Goal: Information Seeking & Learning: Learn about a topic

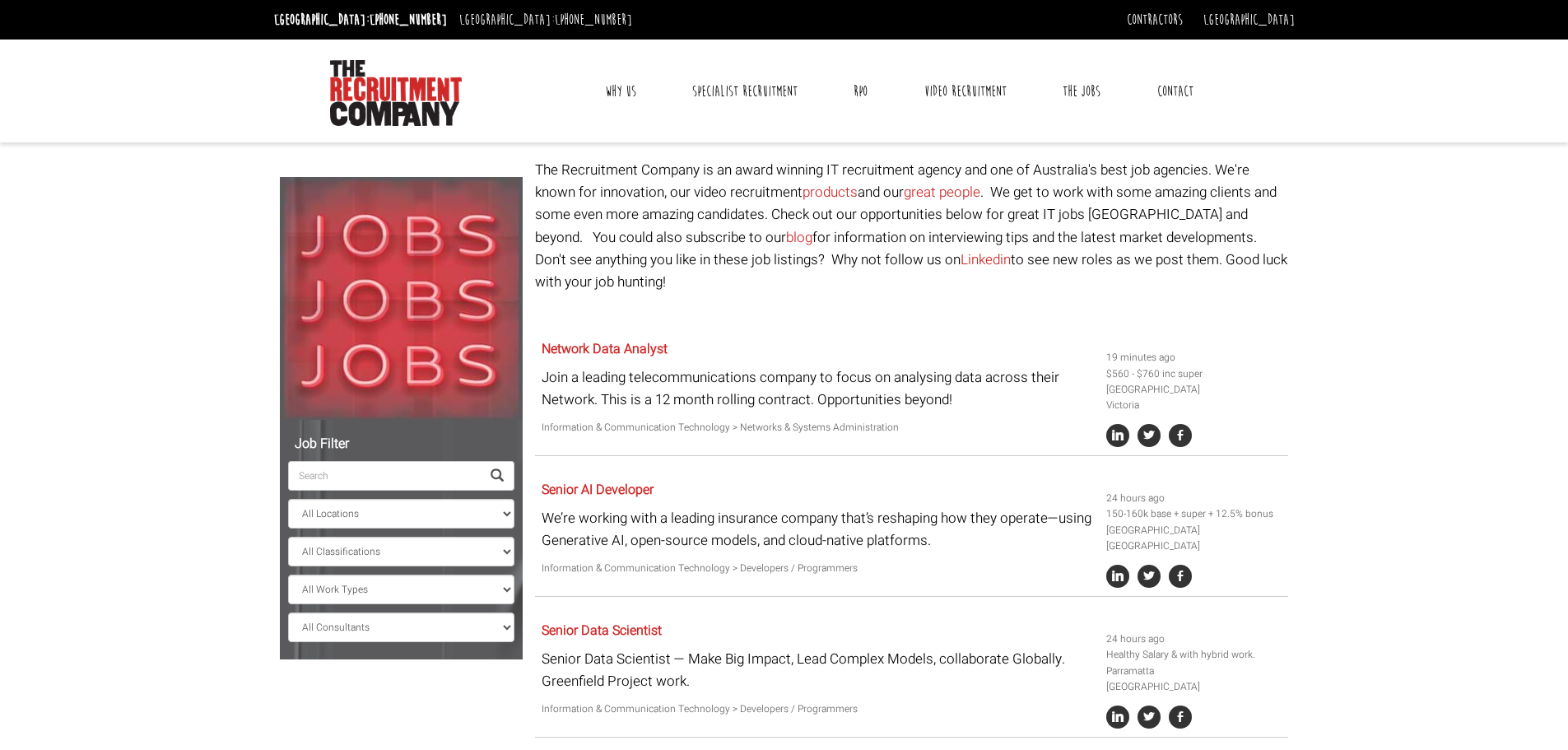
click at [353, 474] on input "search" at bounding box center [385, 476] width 192 height 30
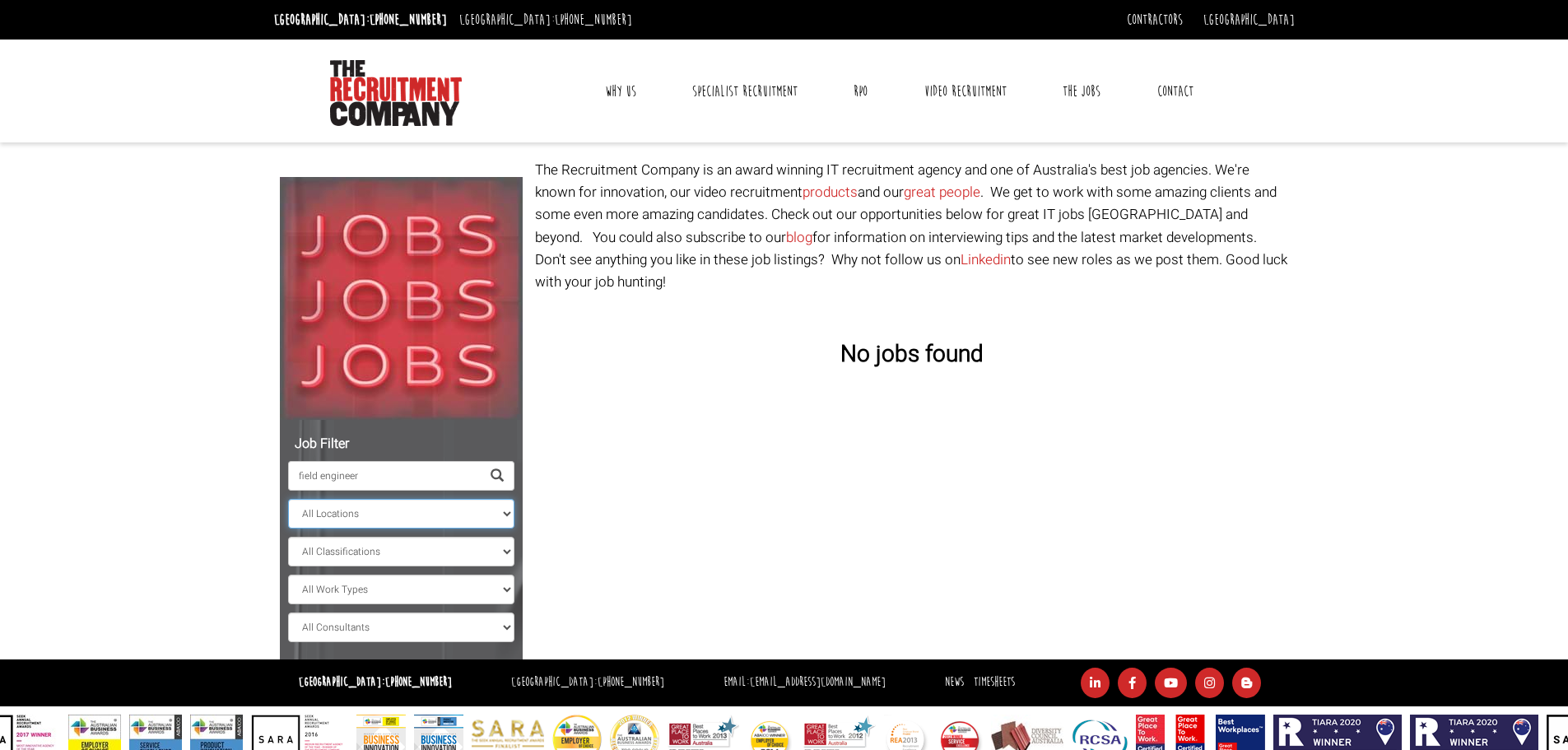
click at [371, 512] on select "All Locations [GEOGRAPHIC_DATA] [GEOGRAPHIC_DATA] [GEOGRAPHIC_DATA] [GEOGRAPHIC…" at bounding box center [401, 514] width 226 height 30
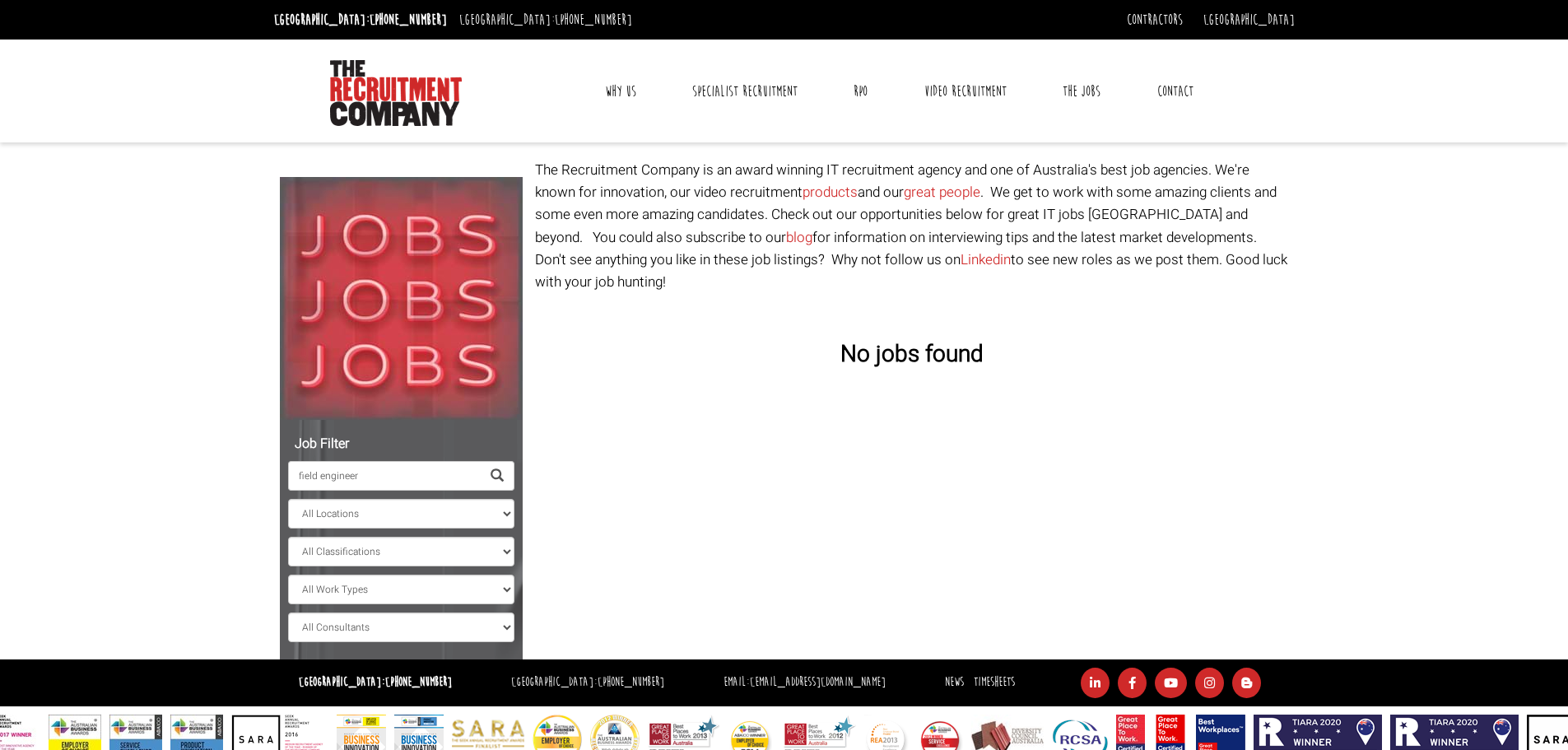
click at [789, 480] on div "Job Filter field engineer All Locations [GEOGRAPHIC_DATA] [GEOGRAPHIC_DATA] [GE…" at bounding box center [784, 409] width 1033 height 500
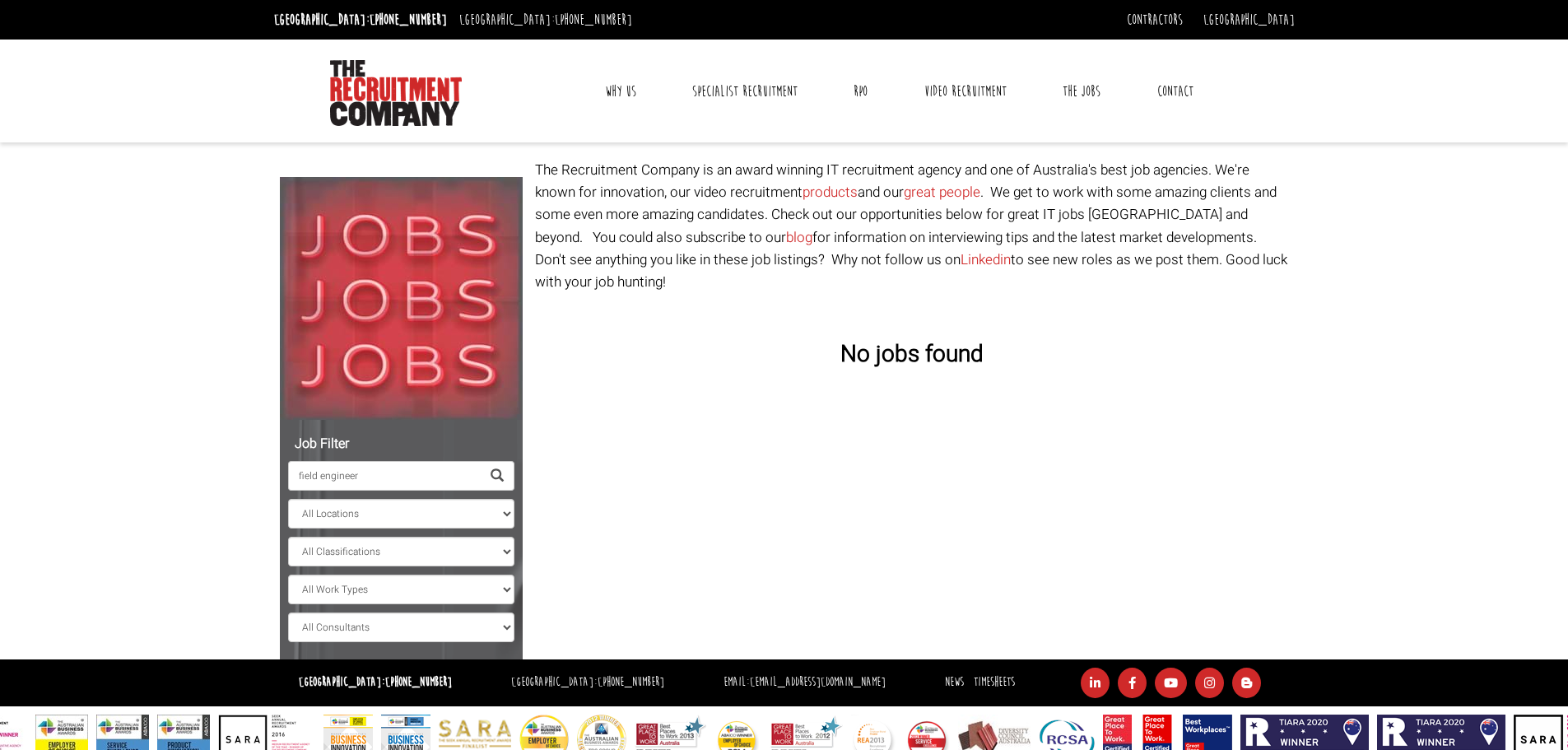
click at [412, 464] on input "field engineer" at bounding box center [385, 476] width 192 height 30
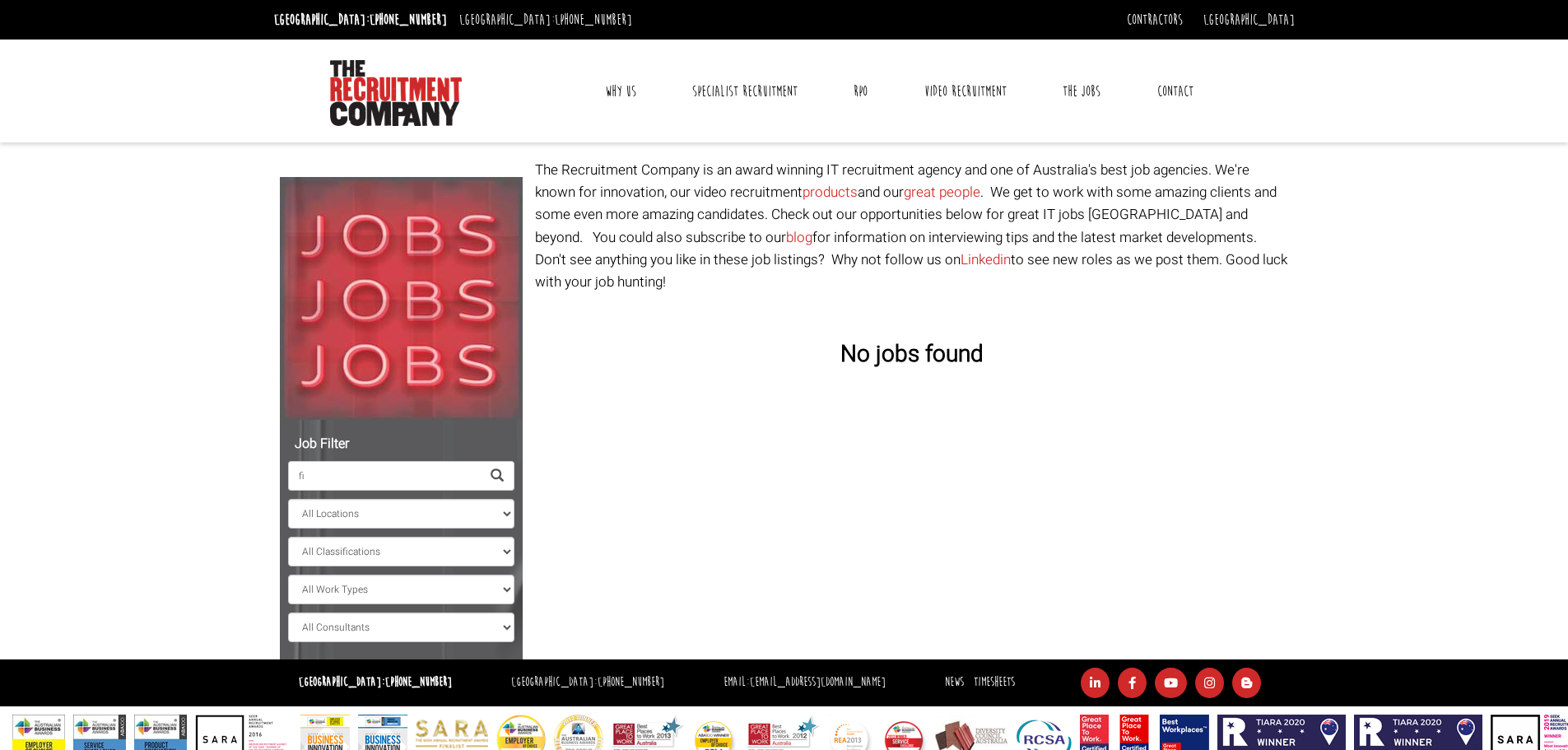
type input "f"
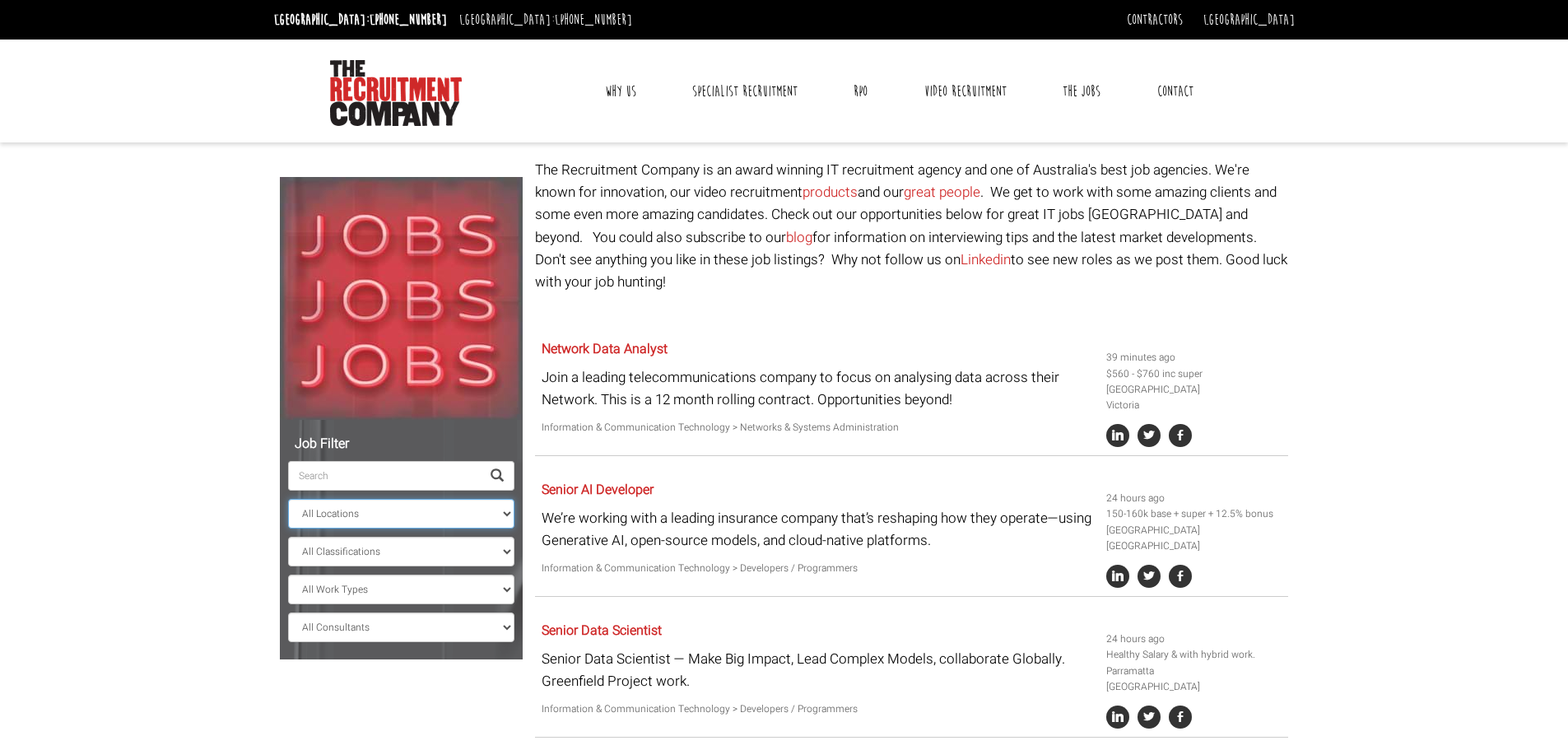
click at [374, 504] on select "All Locations [GEOGRAPHIC_DATA] [GEOGRAPHIC_DATA] [GEOGRAPHIC_DATA] [GEOGRAPHIC…" at bounding box center [401, 514] width 226 height 30
select select "[GEOGRAPHIC_DATA]"
click at [288, 499] on select "All Locations [GEOGRAPHIC_DATA] [GEOGRAPHIC_DATA] [GEOGRAPHIC_DATA] [GEOGRAPHIC…" at bounding box center [401, 514] width 226 height 30
